Goal: Task Accomplishment & Management: Manage account settings

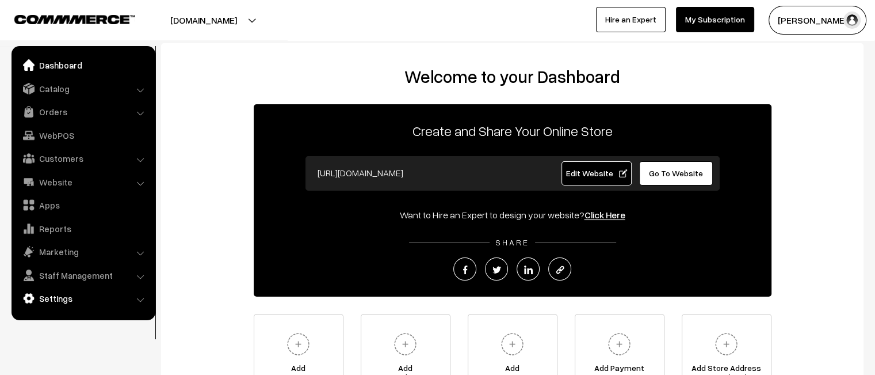
drag, startPoint x: 53, startPoint y: 287, endPoint x: 52, endPoint y: 295, distance: 8.1
click at [53, 287] on ul "Dashboard Catalog" at bounding box center [84, 183] width 144 height 274
click at [53, 296] on link "Settings" at bounding box center [82, 298] width 137 height 21
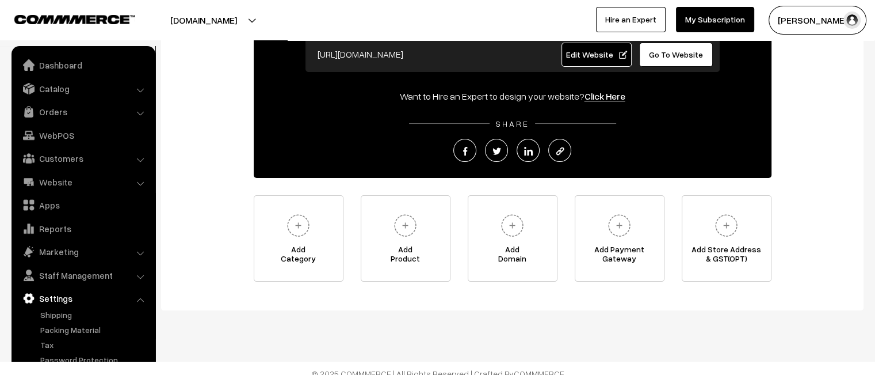
scroll to position [128, 0]
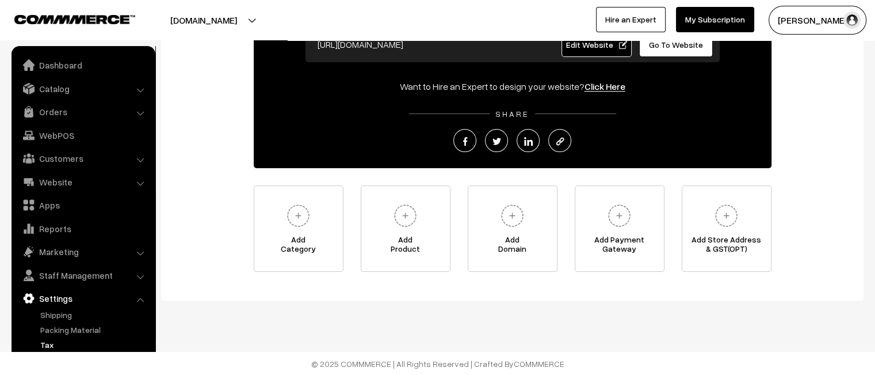
click at [48, 343] on link "Tax" at bounding box center [94, 344] width 114 height 12
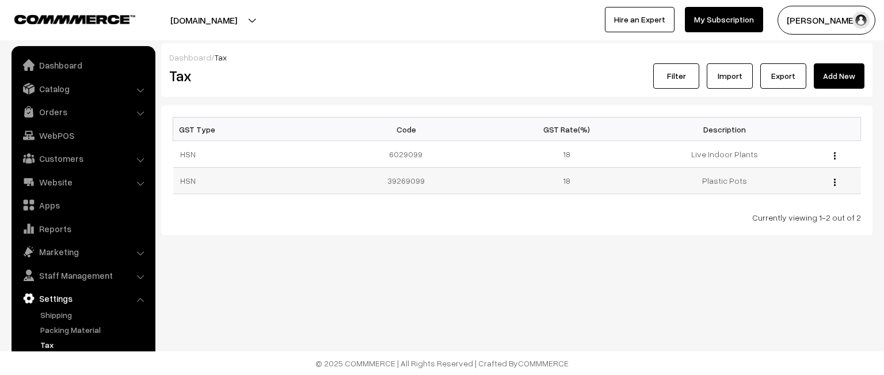
click at [399, 178] on td "39269099" at bounding box center [409, 180] width 158 height 26
copy td "39269099"
